Goal: Find specific page/section: Find specific page/section

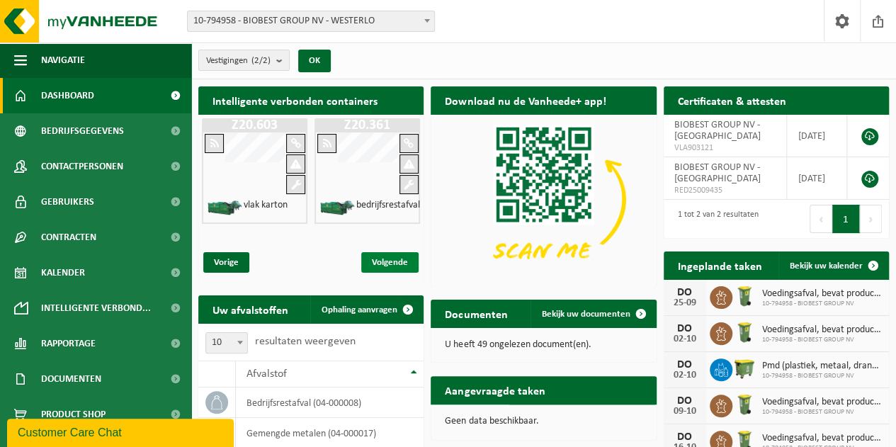
click at [381, 263] on span "Volgende" at bounding box center [389, 262] width 57 height 21
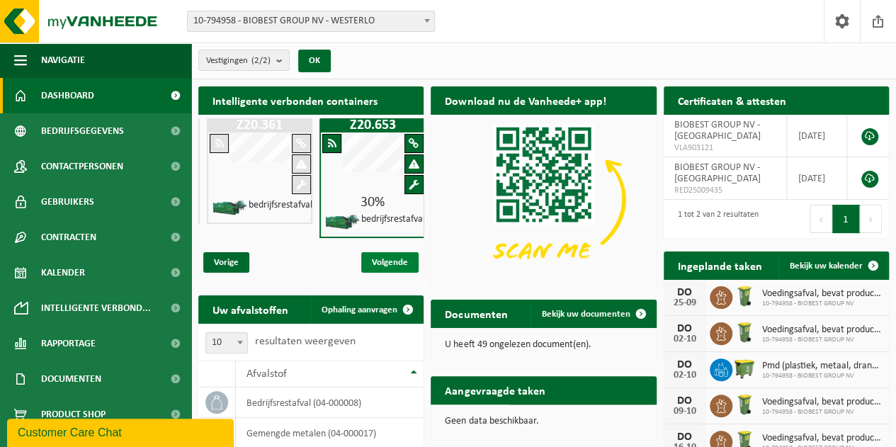
scroll to position [0, 113]
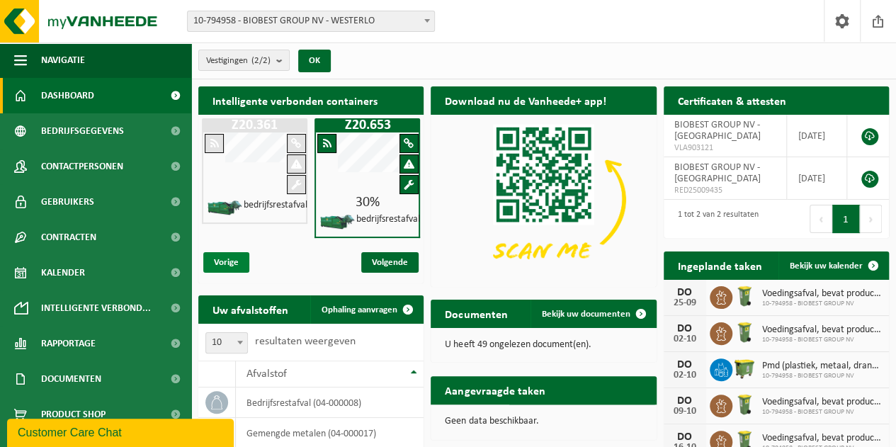
click at [245, 254] on span "Vorige" at bounding box center [226, 262] width 46 height 21
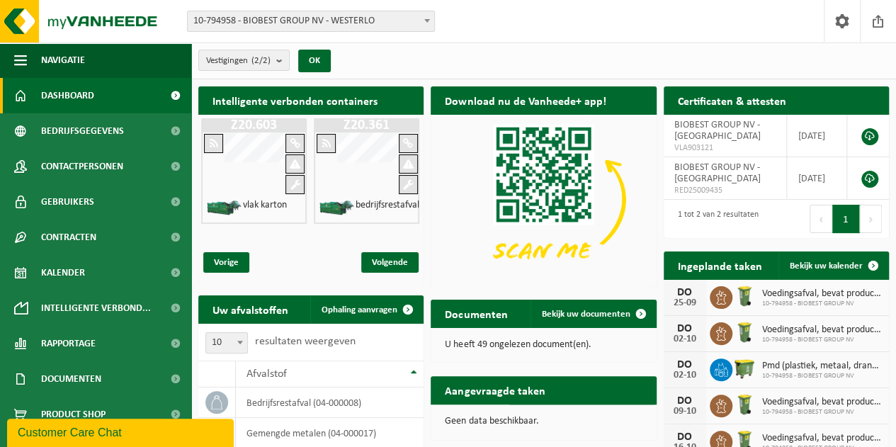
scroll to position [0, 0]
click at [386, 257] on span "Volgende" at bounding box center [389, 262] width 57 height 21
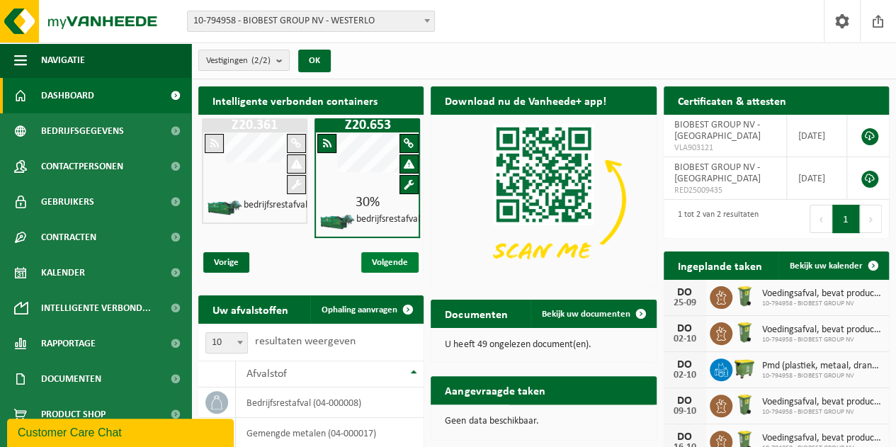
scroll to position [0, 113]
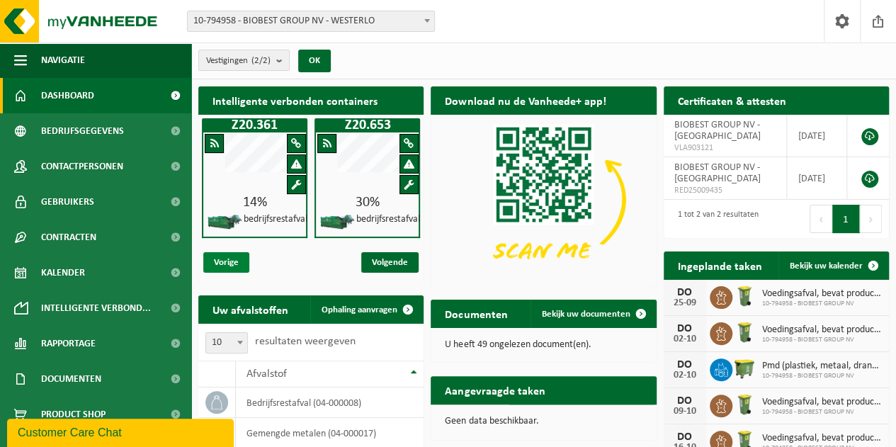
click at [239, 266] on span "Vorige" at bounding box center [226, 262] width 46 height 21
click at [241, 264] on span "Vorige" at bounding box center [226, 262] width 46 height 21
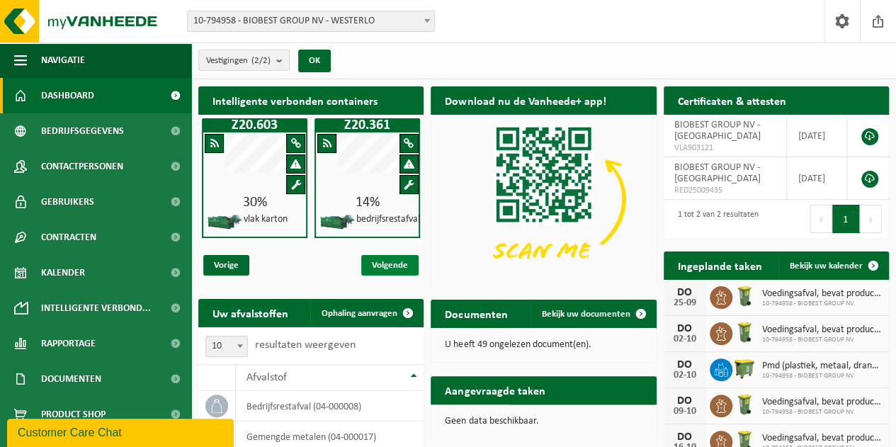
click at [392, 260] on span "Volgende" at bounding box center [389, 265] width 57 height 21
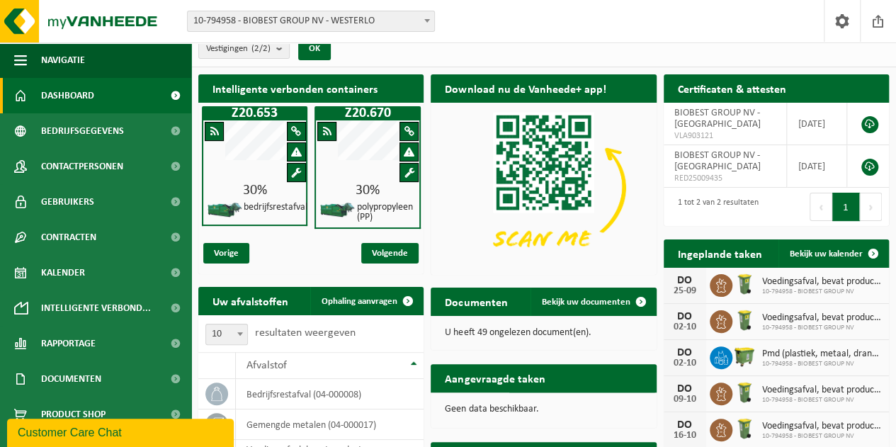
scroll to position [11, 0]
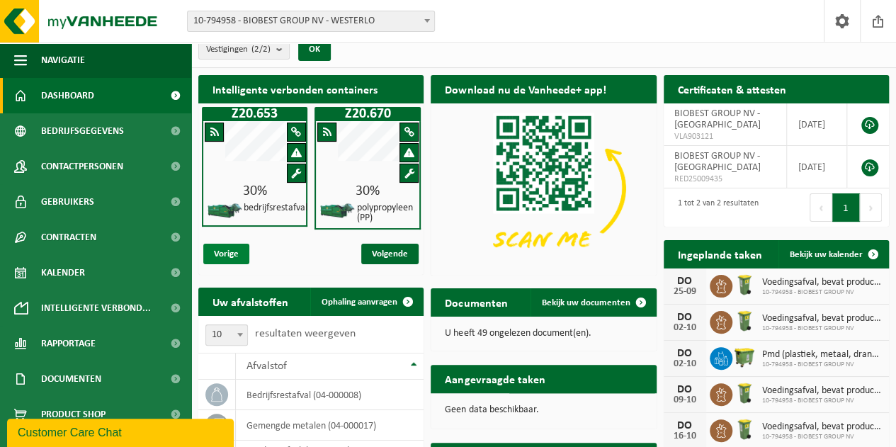
click at [221, 254] on span "Vorige" at bounding box center [226, 254] width 46 height 21
click at [383, 252] on span "Volgende" at bounding box center [389, 254] width 57 height 21
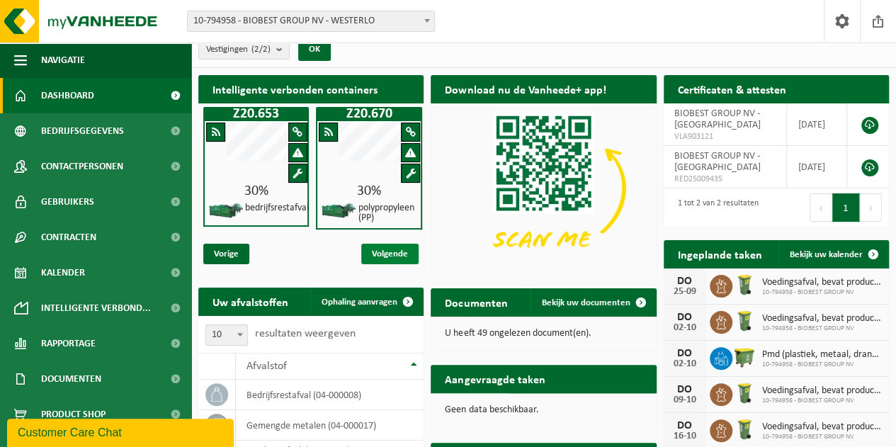
scroll to position [0, 225]
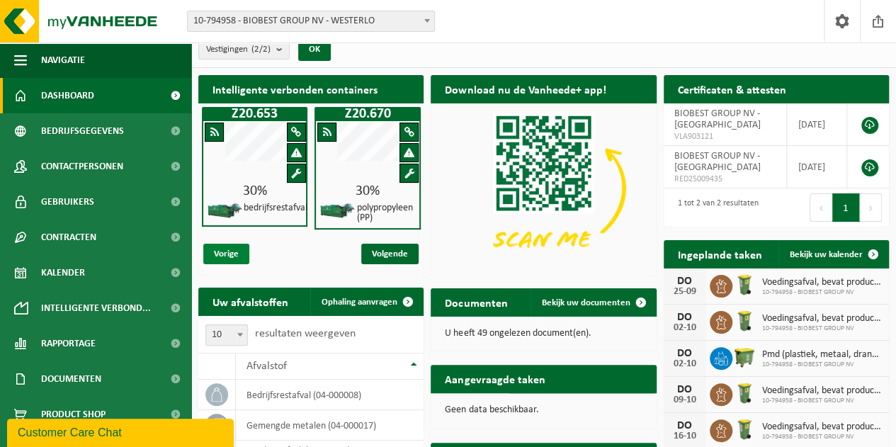
click at [237, 250] on span "Vorige" at bounding box center [226, 254] width 46 height 21
click at [391, 254] on span "Volgende" at bounding box center [389, 254] width 57 height 21
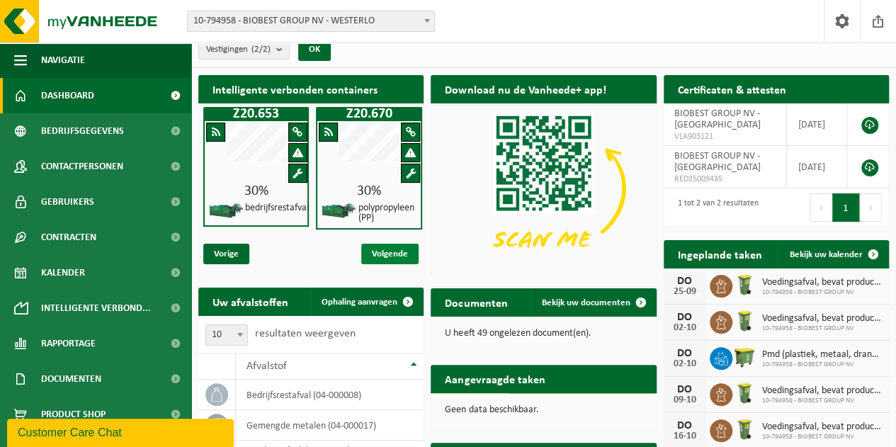
scroll to position [0, 225]
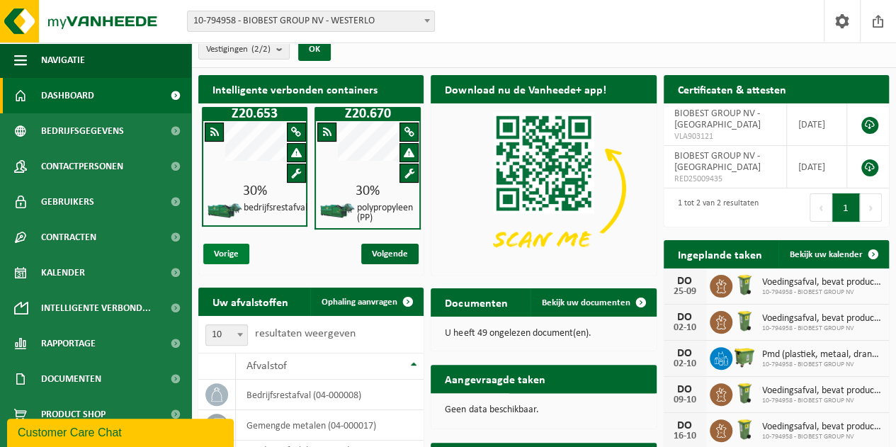
click at [247, 247] on span "Vorige" at bounding box center [226, 254] width 46 height 21
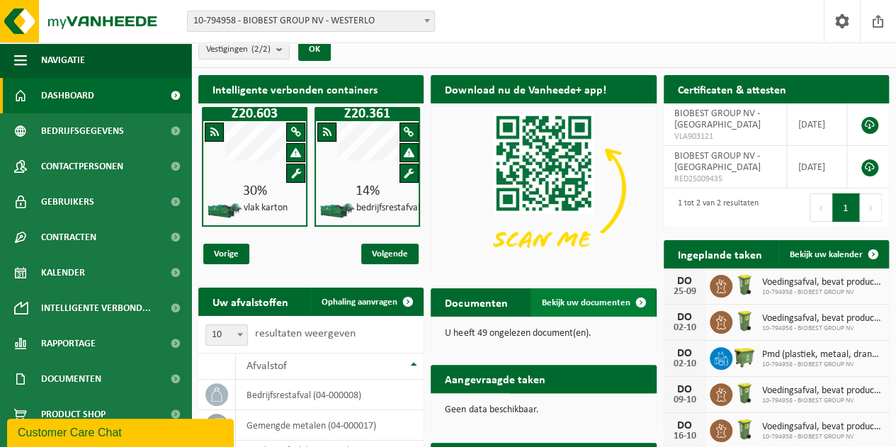
click at [570, 300] on span "Bekijk uw documenten" at bounding box center [586, 302] width 89 height 9
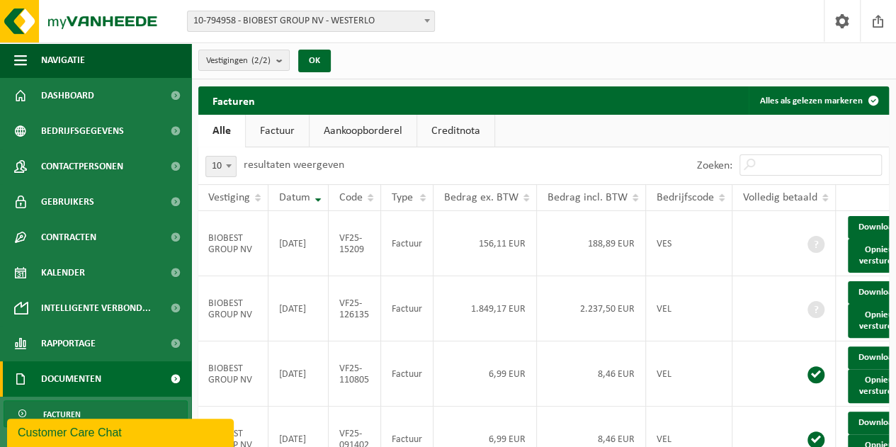
click at [269, 122] on link "Factuur" at bounding box center [277, 131] width 63 height 33
